Goal: Information Seeking & Learning: Learn about a topic

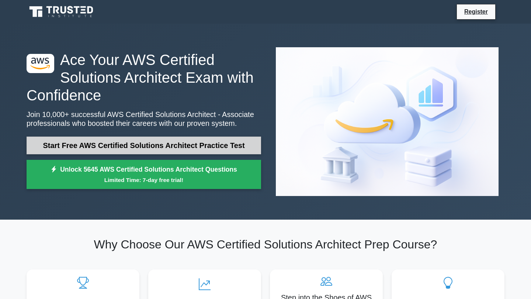
click at [206, 139] on link "Start Free AWS Certified Solutions Architect Practice Test" at bounding box center [144, 145] width 235 height 18
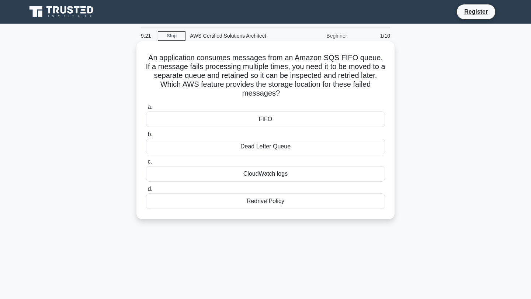
click at [243, 149] on div "Dead Letter Queue" at bounding box center [265, 146] width 239 height 15
click at [146, 137] on input "b. Dead Letter Queue" at bounding box center [146, 134] width 0 height 5
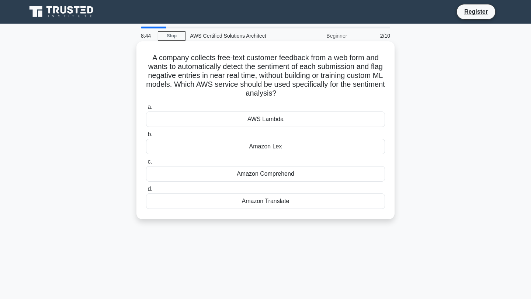
click at [246, 178] on div "Amazon Comprehend" at bounding box center [265, 173] width 239 height 15
click at [146, 164] on input "c. Amazon Comprehend" at bounding box center [146, 161] width 0 height 5
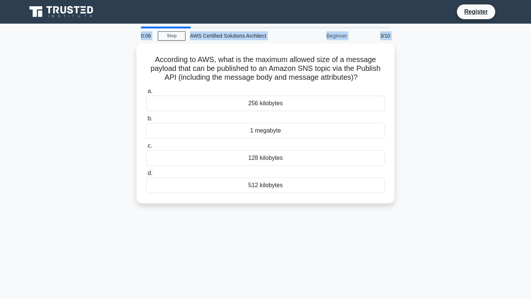
drag, startPoint x: 132, startPoint y: 61, endPoint x: 132, endPoint y: 21, distance: 40.2
click at [132, 21] on body "Register 0:06 Stop 3/10" at bounding box center [265, 199] width 531 height 398
click at [248, 20] on div "Register" at bounding box center [265, 12] width 487 height 18
